Goal: Navigation & Orientation: Find specific page/section

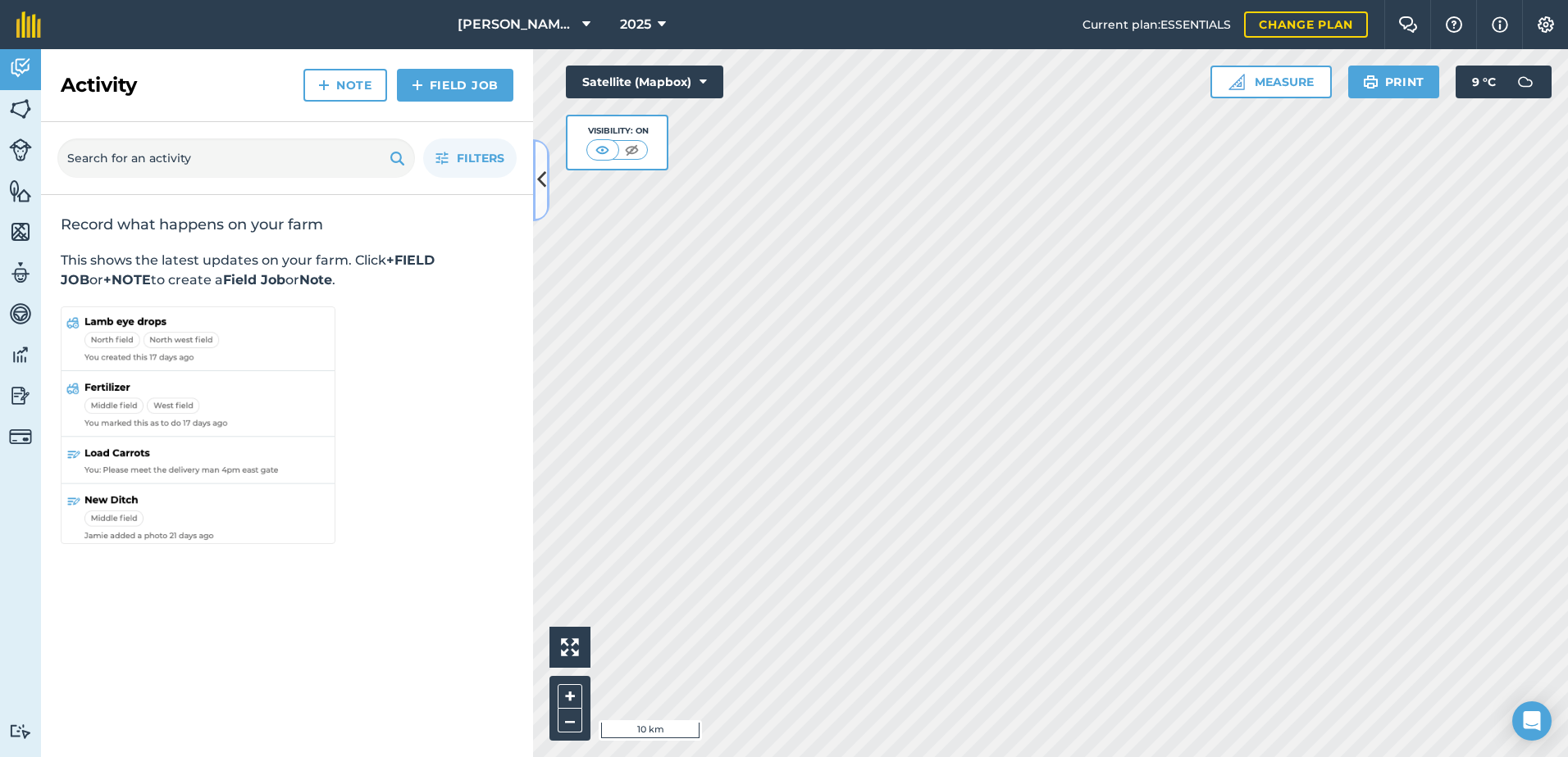
click at [543, 190] on icon at bounding box center [542, 180] width 9 height 29
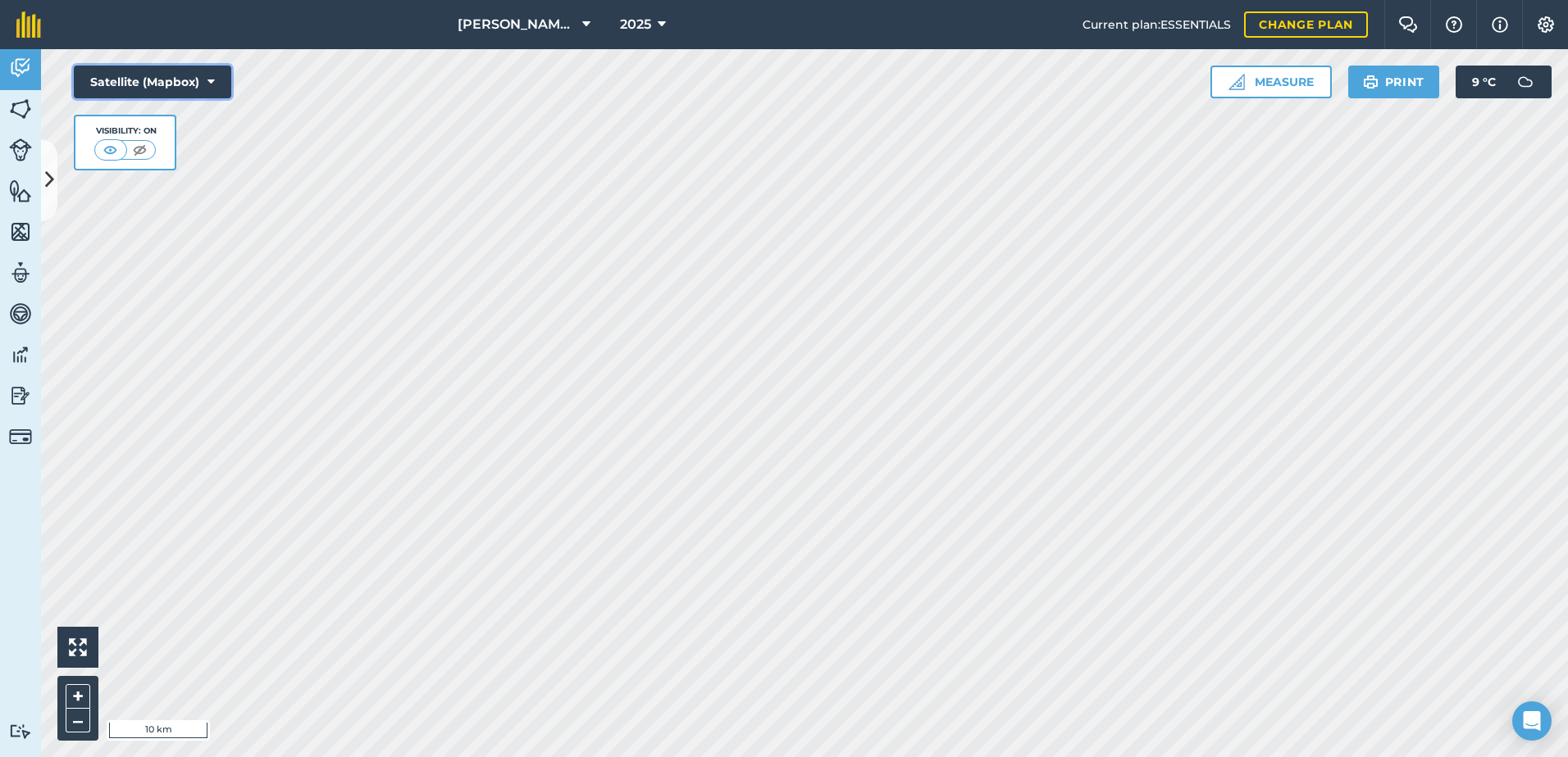
click at [209, 81] on icon at bounding box center [211, 82] width 7 height 17
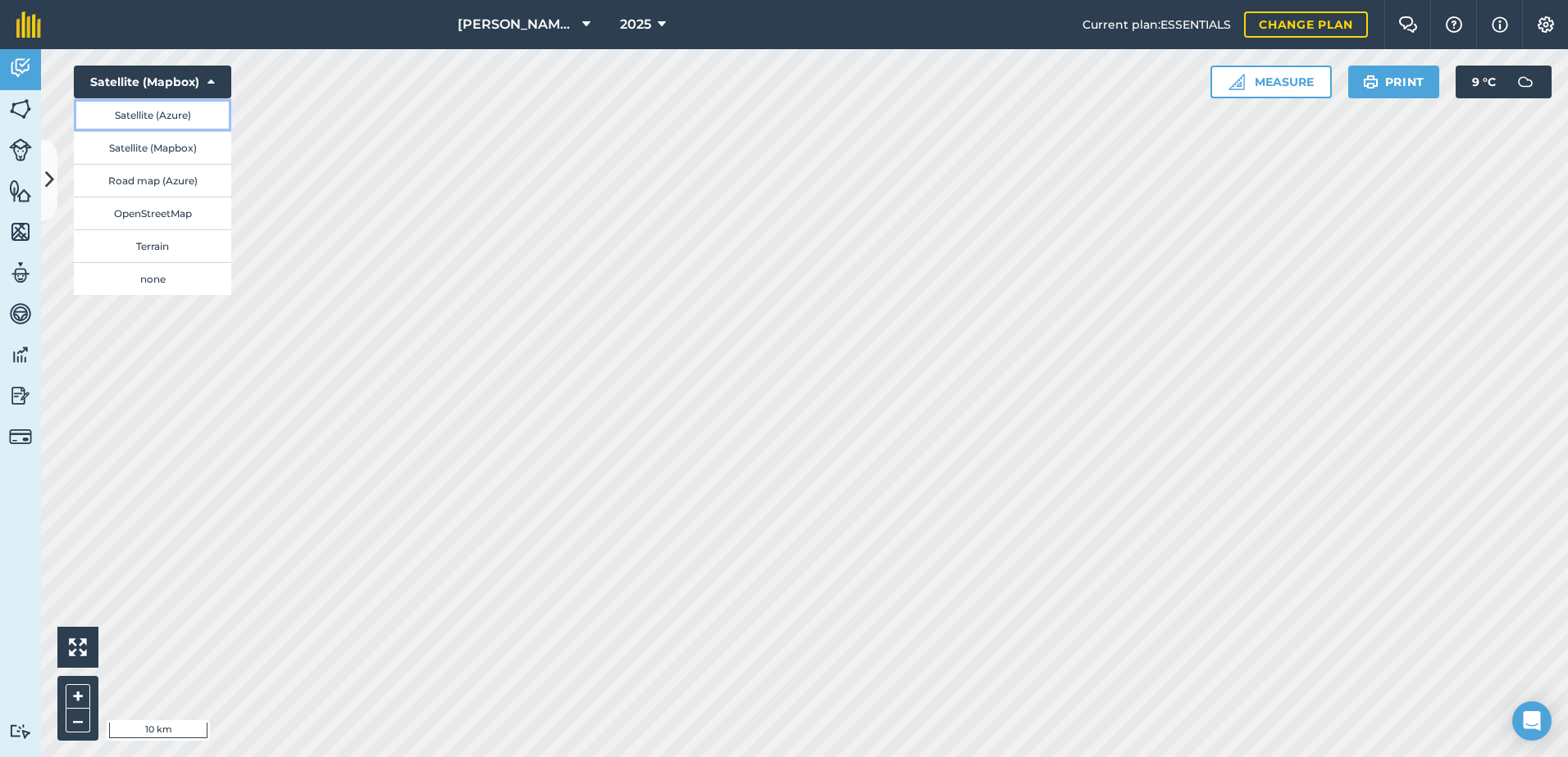
click at [197, 117] on button "Satellite (Azure)" at bounding box center [152, 115] width 158 height 33
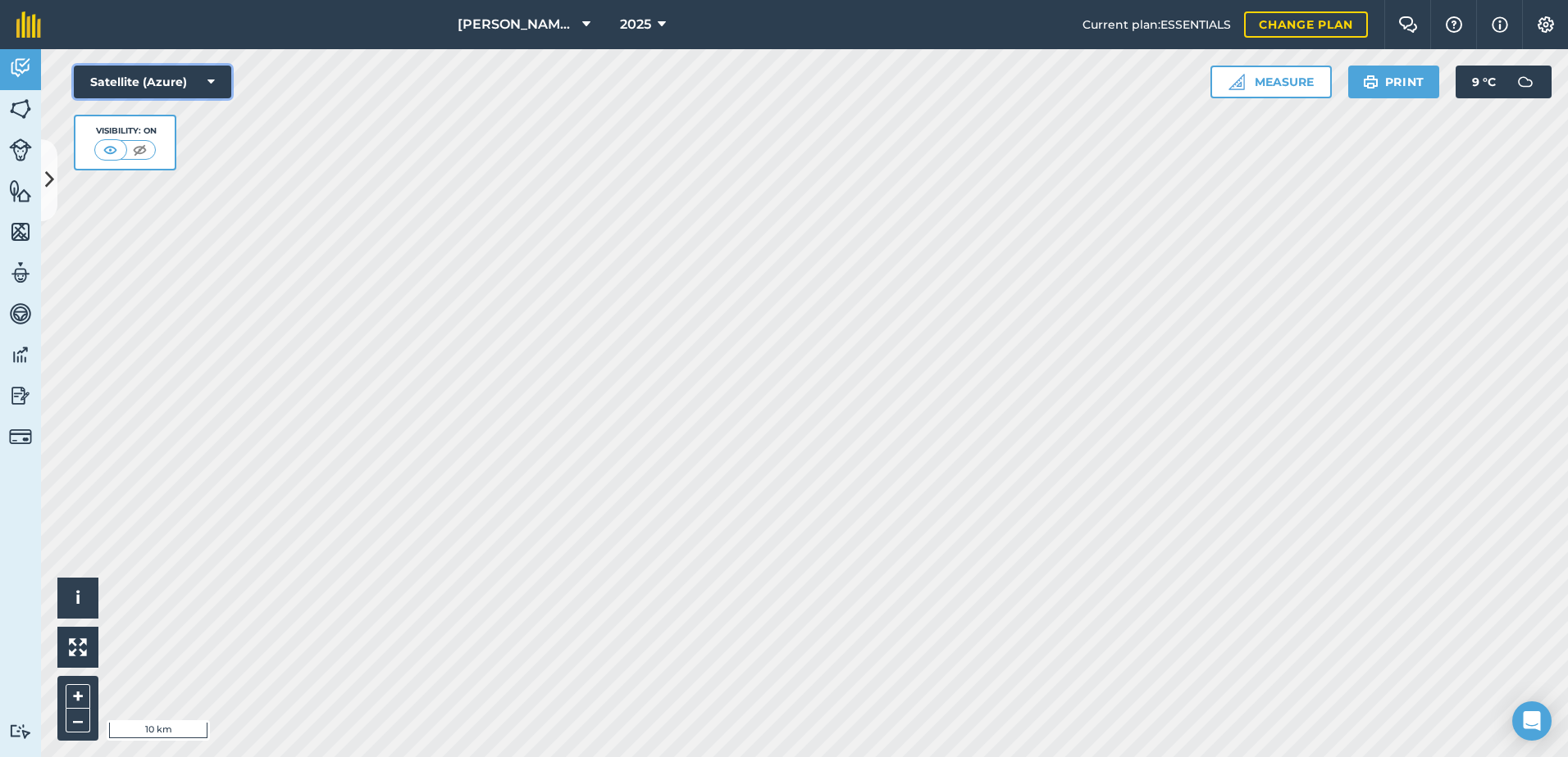
click at [211, 79] on icon at bounding box center [211, 82] width 7 height 17
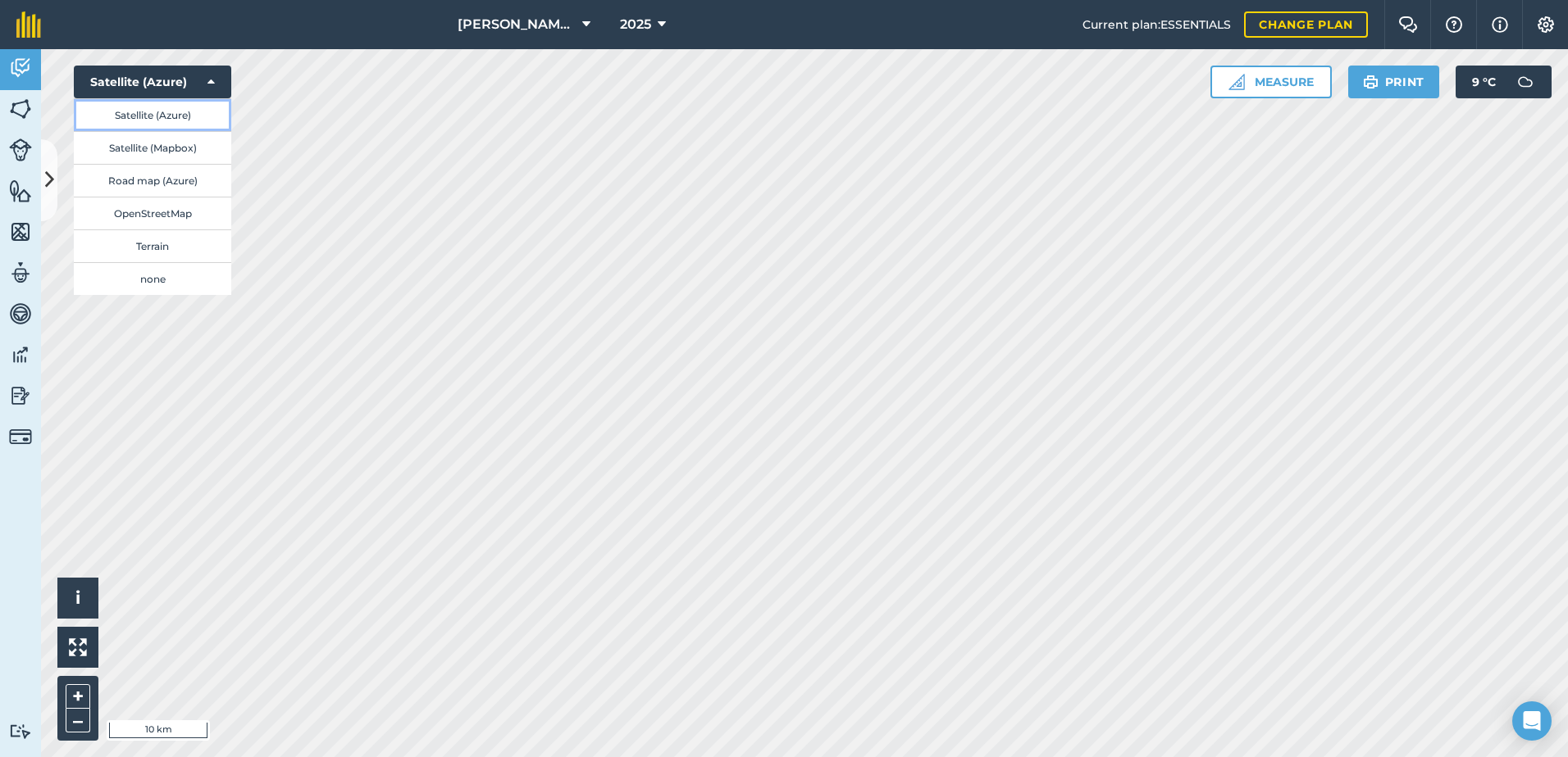
click at [196, 117] on button "Satellite (Azure)" at bounding box center [152, 115] width 158 height 33
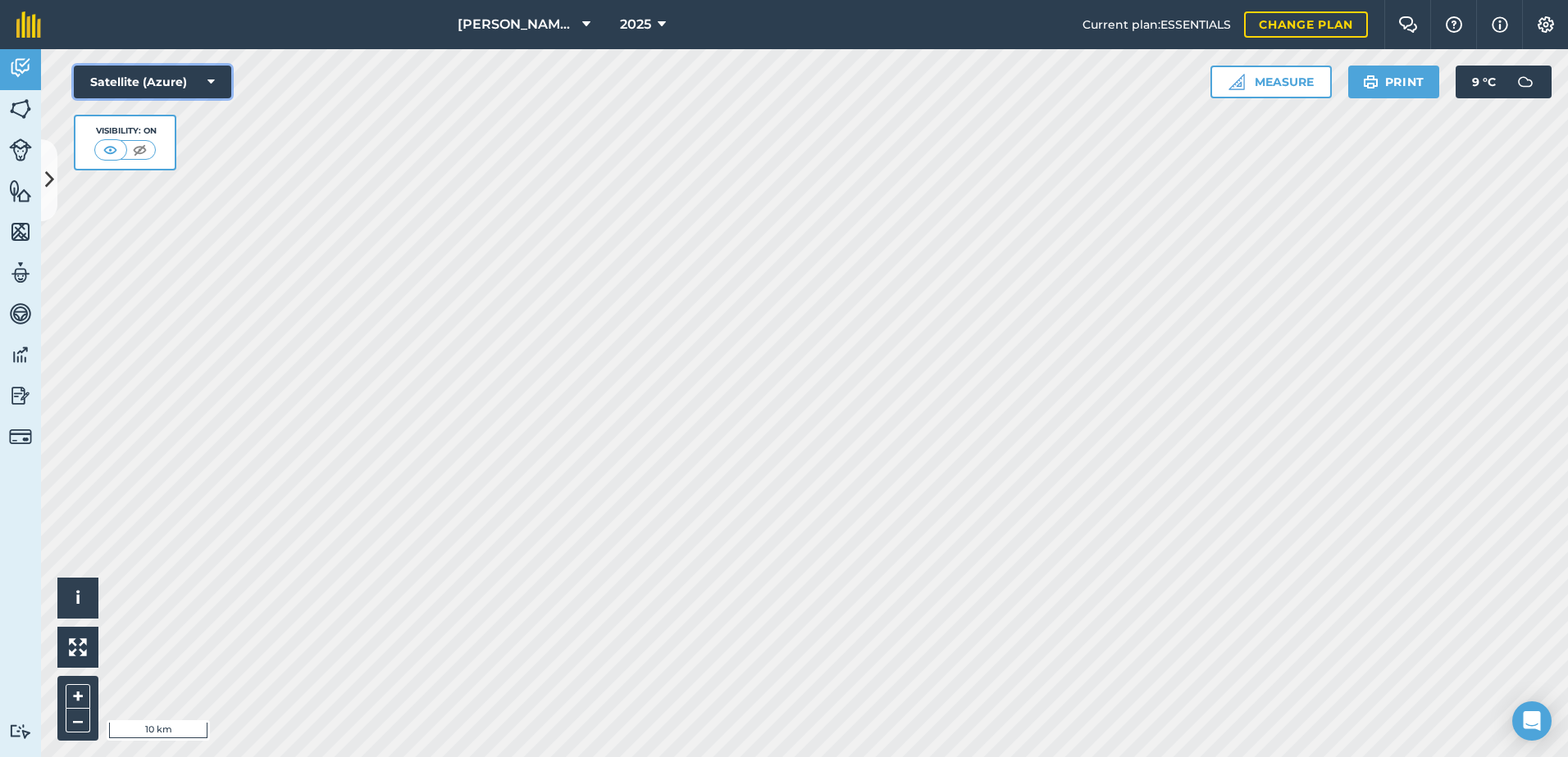
click at [207, 80] on button "Satellite (Azure)" at bounding box center [152, 82] width 158 height 33
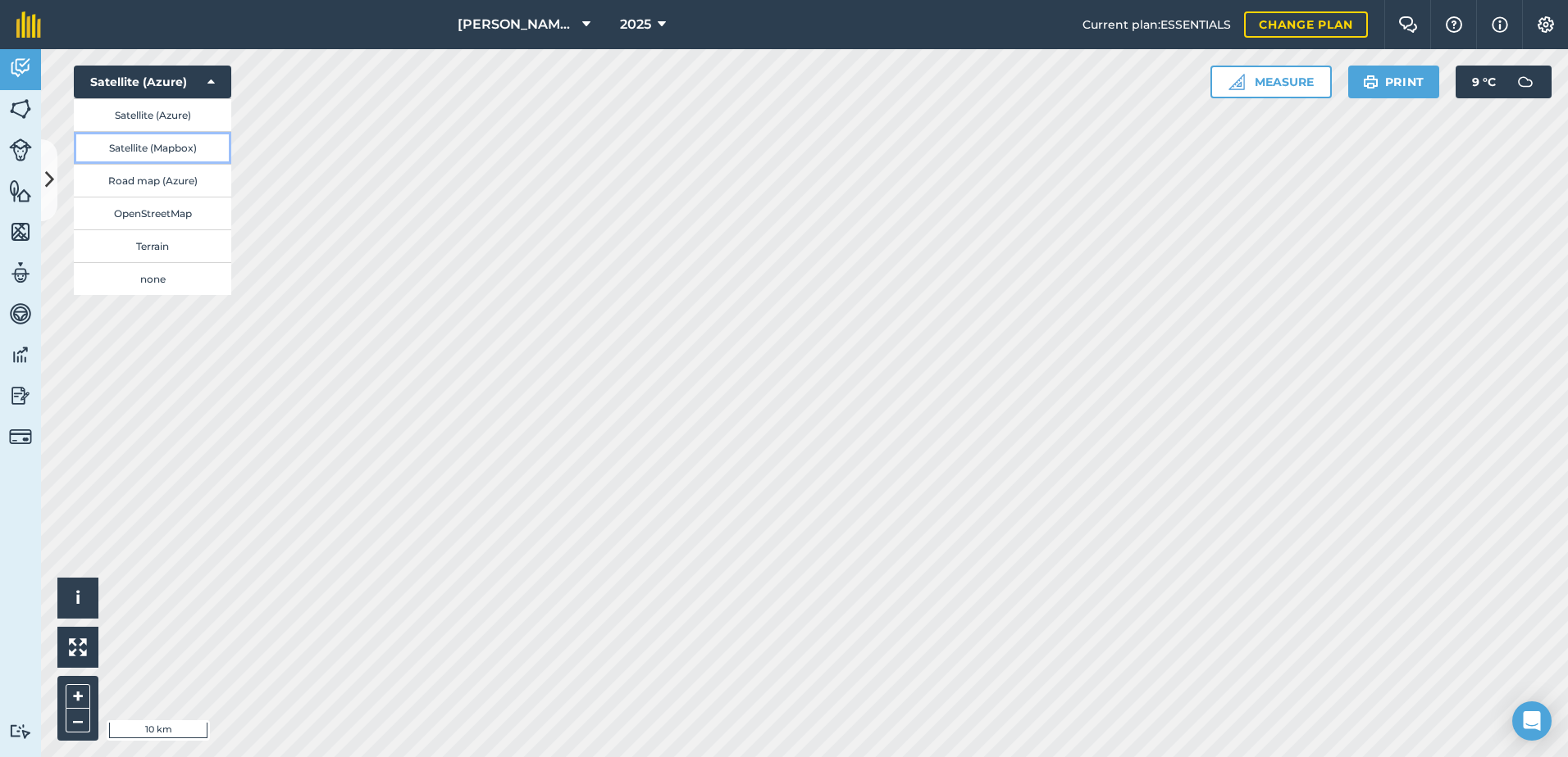
click at [195, 146] on button "Satellite (Mapbox)" at bounding box center [152, 147] width 158 height 33
